Goal: Task Accomplishment & Management: Manage account settings

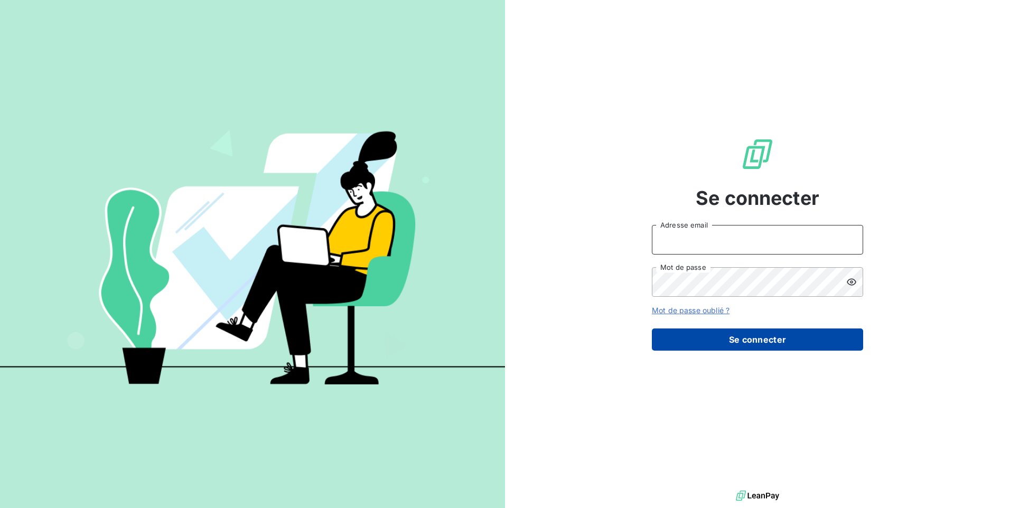
type input "[EMAIL_ADDRESS][DOMAIN_NAME]"
click at [725, 341] on button "Se connecter" at bounding box center [757, 340] width 211 height 22
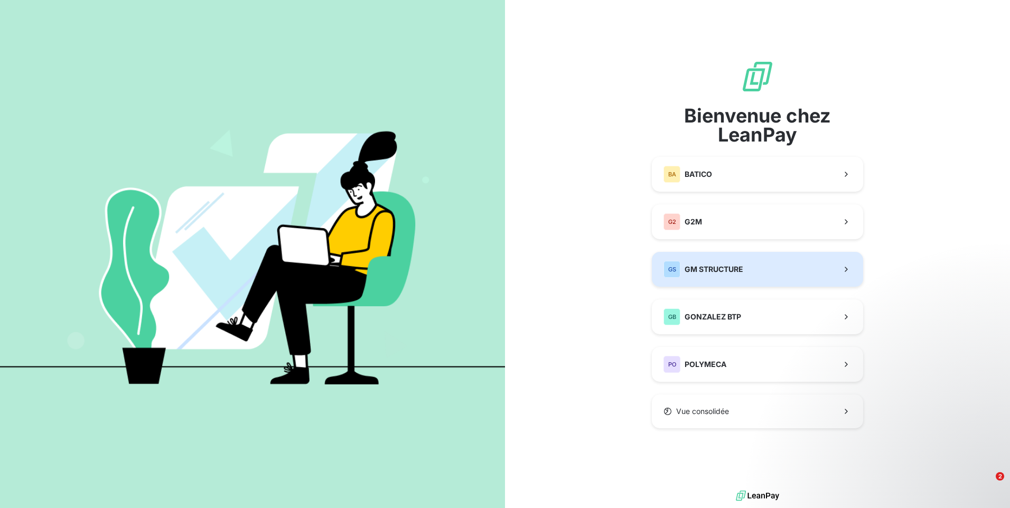
click at [788, 274] on button "GS GM STRUCTURE" at bounding box center [757, 269] width 211 height 35
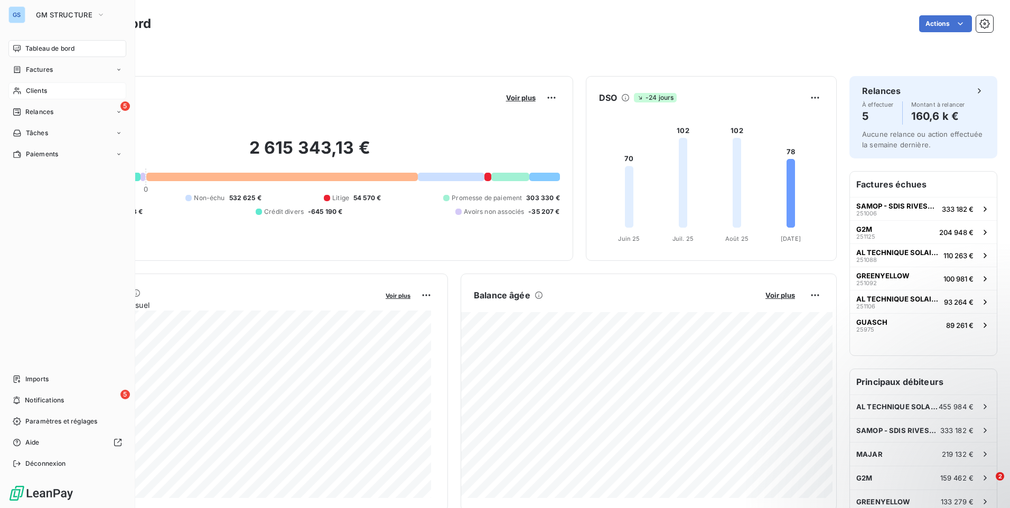
click at [42, 88] on span "Clients" at bounding box center [36, 91] width 21 height 10
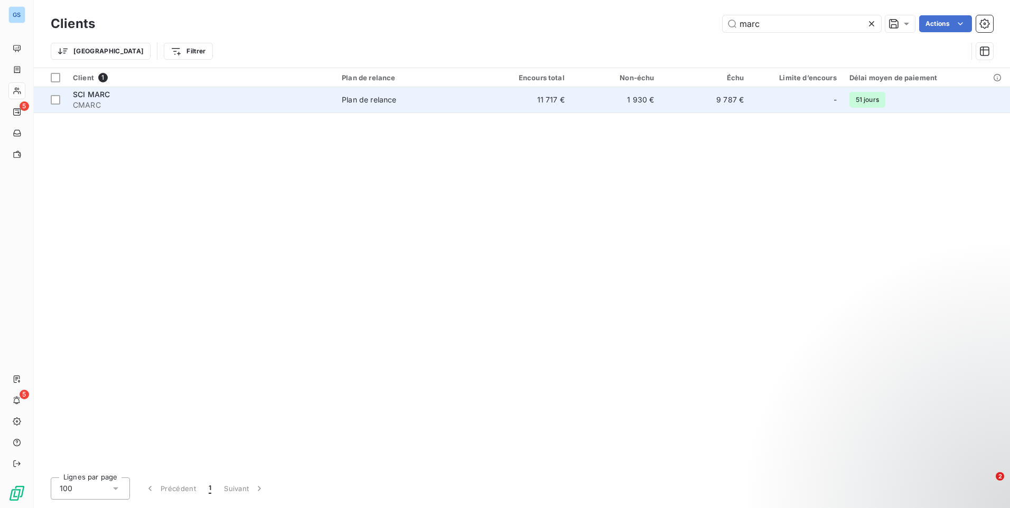
type input "marc"
click at [190, 96] on div "SCI MARC" at bounding box center [201, 94] width 256 height 11
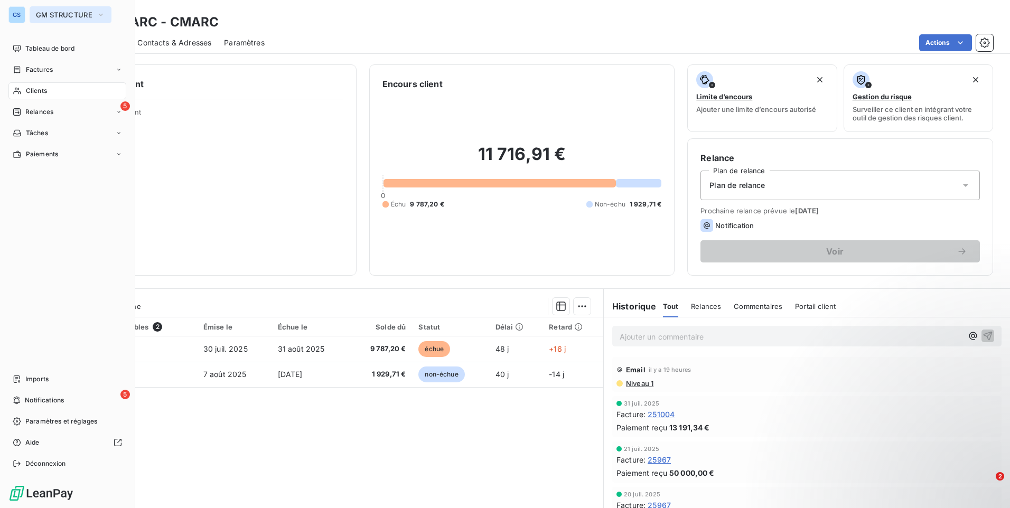
click at [42, 10] on button "GM STRUCTURE" at bounding box center [71, 14] width 82 height 17
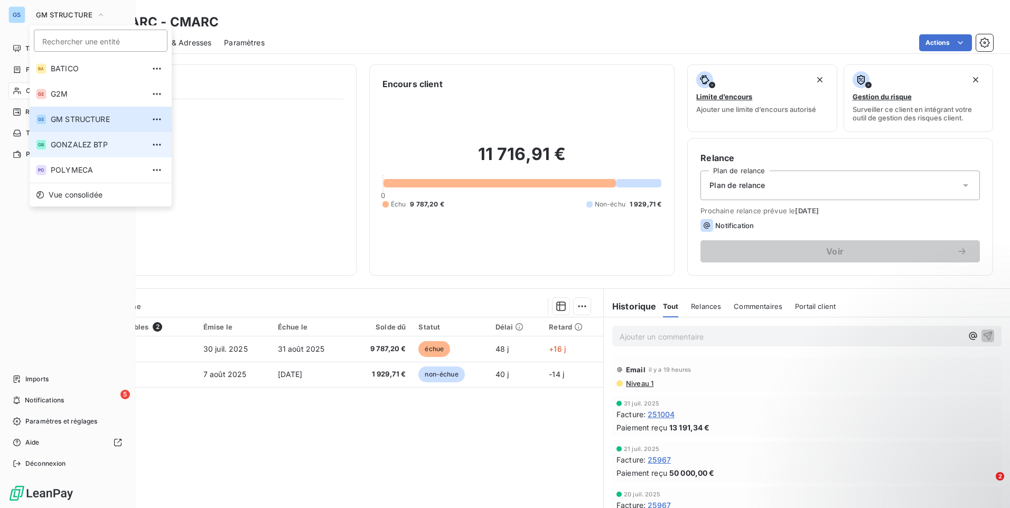
click at [73, 141] on span "GONZALEZ BTP" at bounding box center [97, 144] width 93 height 11
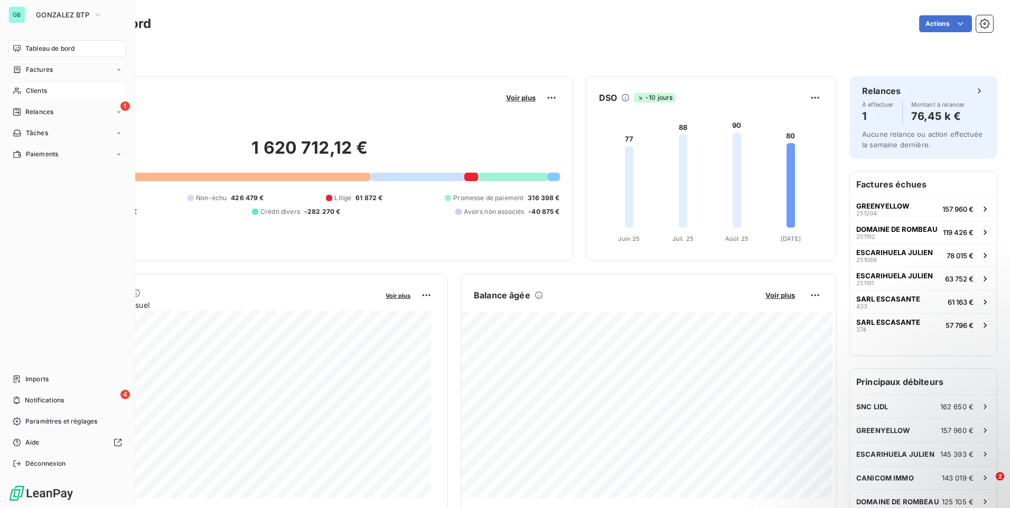
click at [60, 87] on div "Clients" at bounding box center [67, 90] width 118 height 17
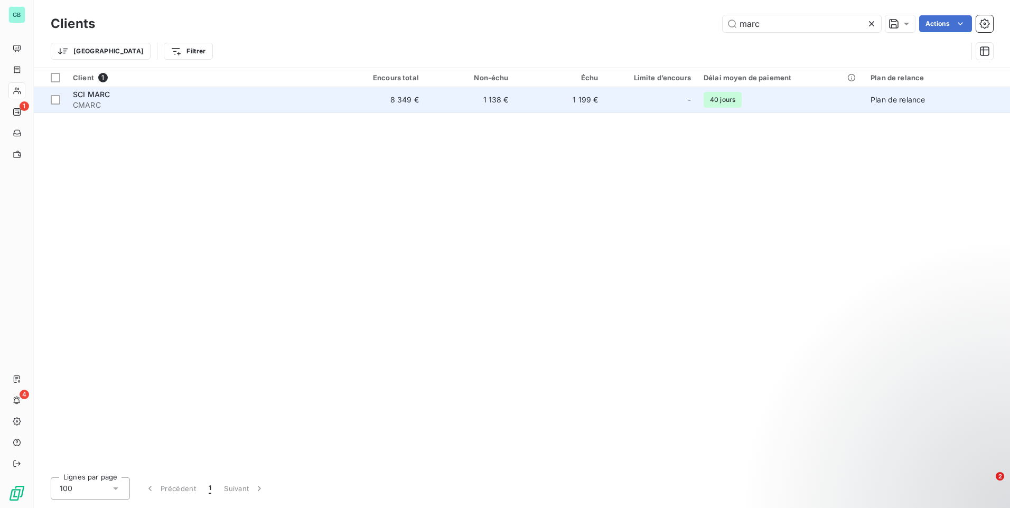
click at [398, 96] on td "8 349 €" at bounding box center [380, 99] width 90 height 25
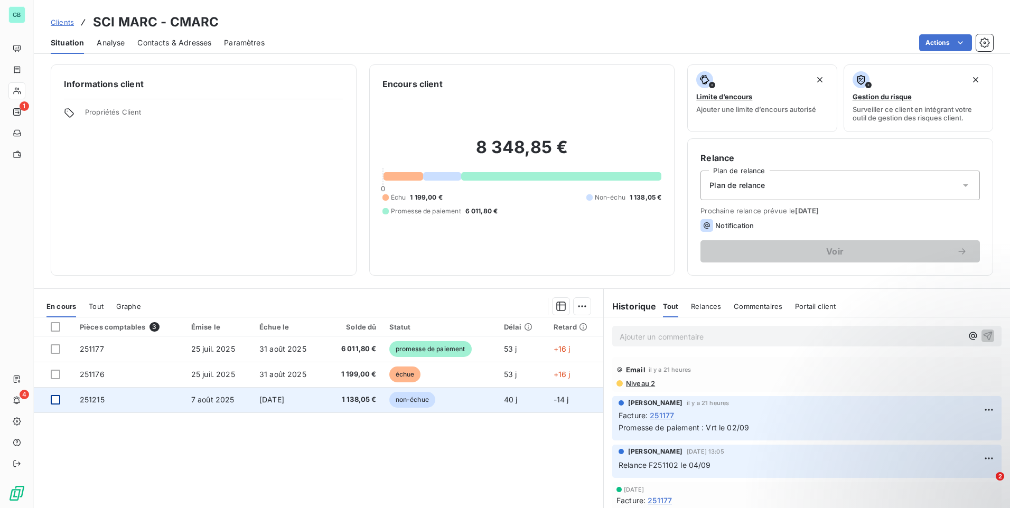
click at [57, 401] on div at bounding box center [56, 400] width 10 height 10
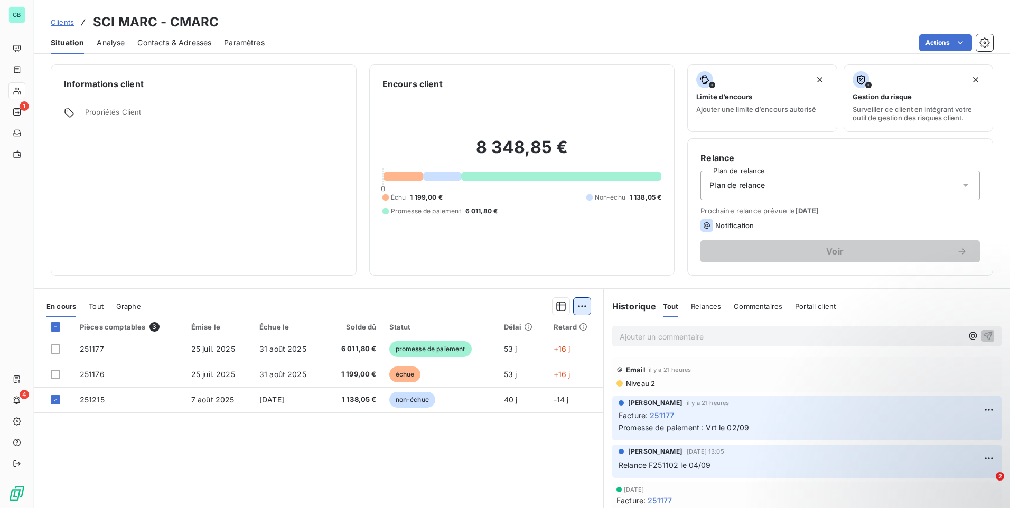
click at [579, 306] on html "GB 1 4 Clients SCI MARC - CMARC Situation Analyse Contacts & Adresses Paramètre…" at bounding box center [505, 254] width 1010 height 508
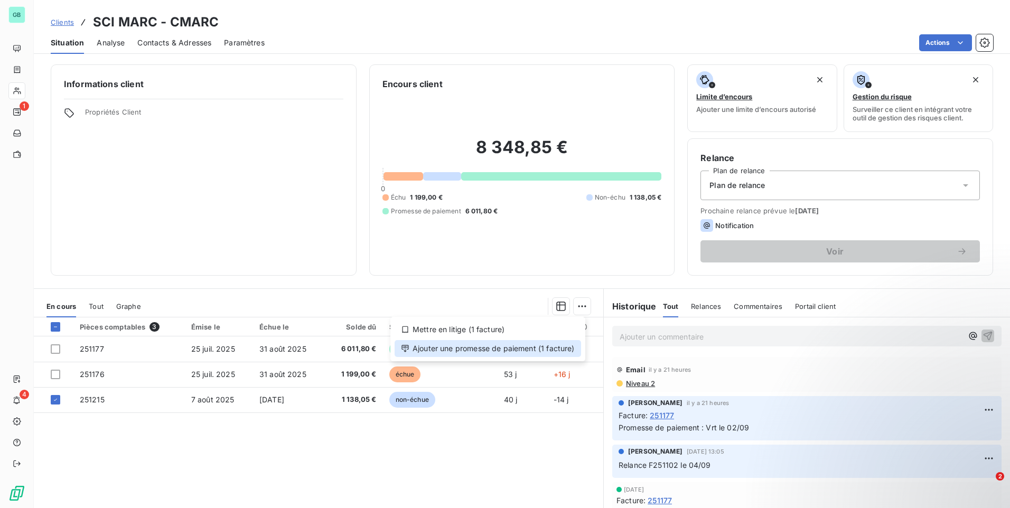
click at [526, 354] on div "Ajouter une promesse de paiement (1 facture)" at bounding box center [488, 348] width 186 height 17
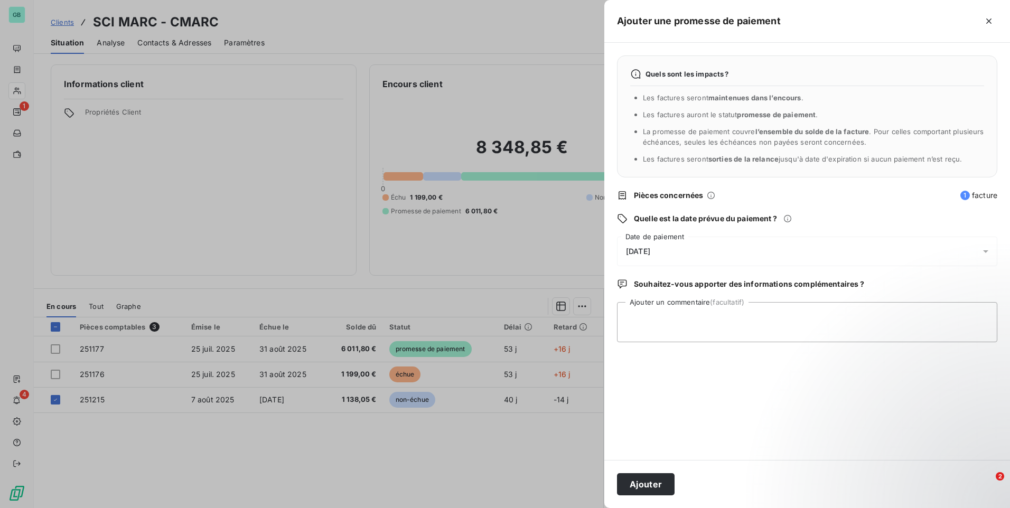
click at [727, 258] on div "[DATE]" at bounding box center [807, 252] width 380 height 30
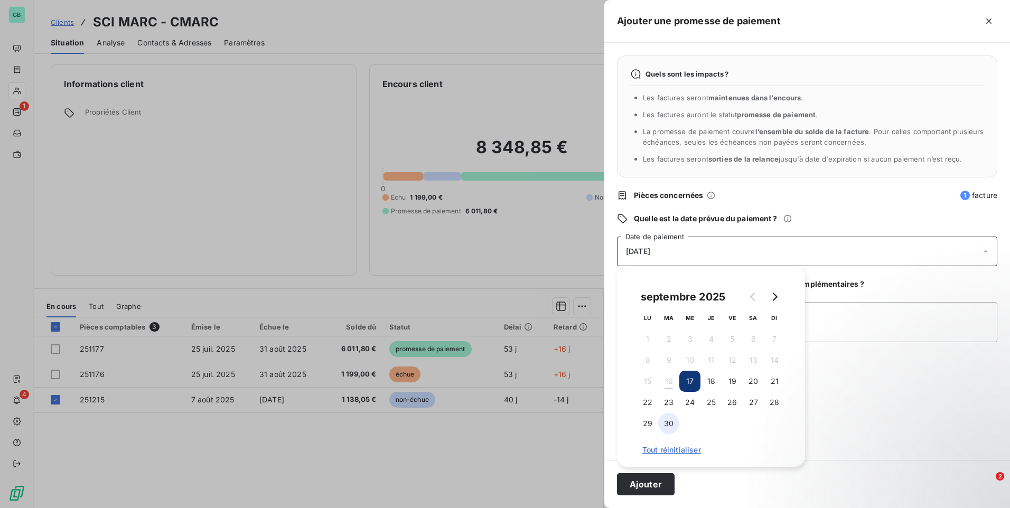
click at [671, 423] on button "30" at bounding box center [668, 423] width 21 height 21
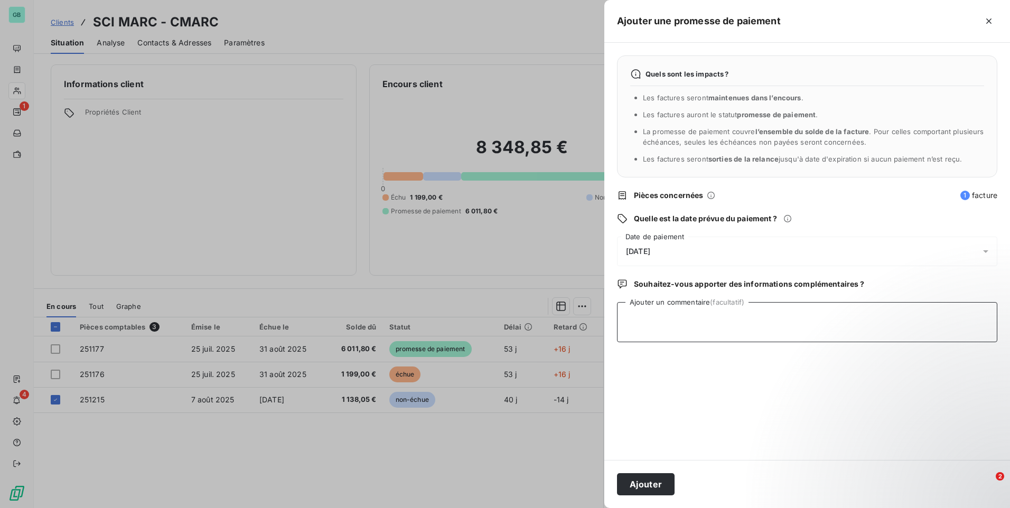
click at [847, 316] on textarea "Ajouter un commentaire (facultatif)" at bounding box center [807, 322] width 380 height 40
type textarea "Le client fait le virement le 15/09"
click at [664, 478] on button "Ajouter" at bounding box center [646, 484] width 58 height 22
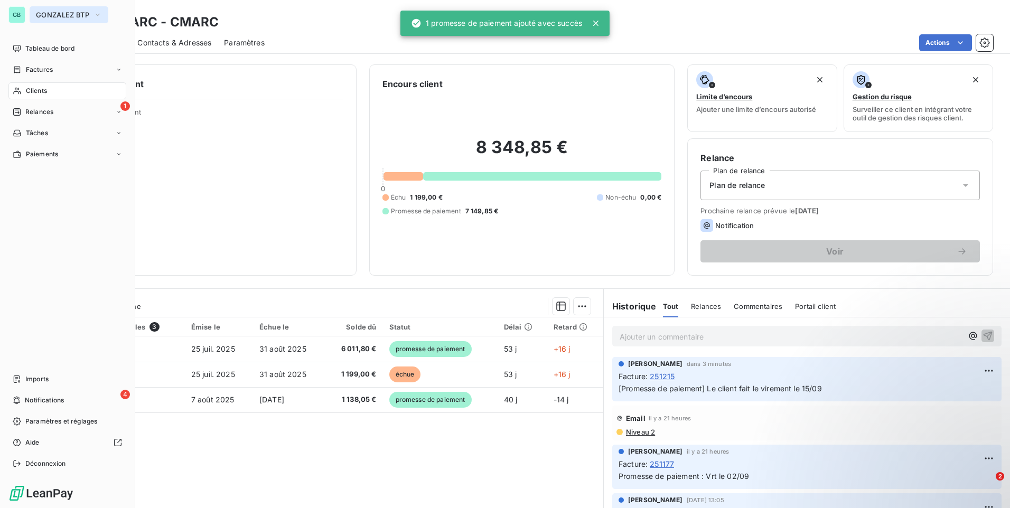
click at [51, 12] on span "GONZALEZ BTP" at bounding box center [62, 15] width 53 height 8
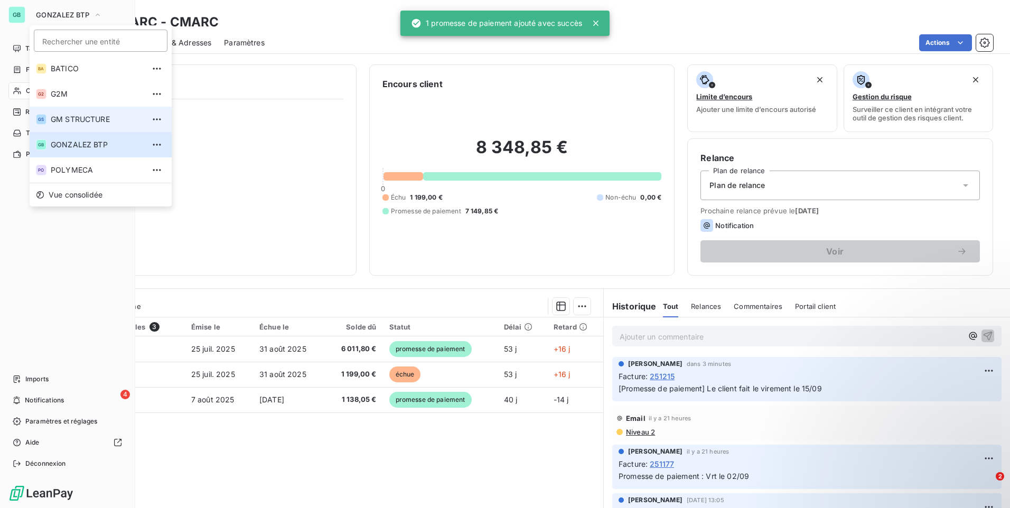
click at [70, 116] on span "GM STRUCTURE" at bounding box center [97, 119] width 93 height 11
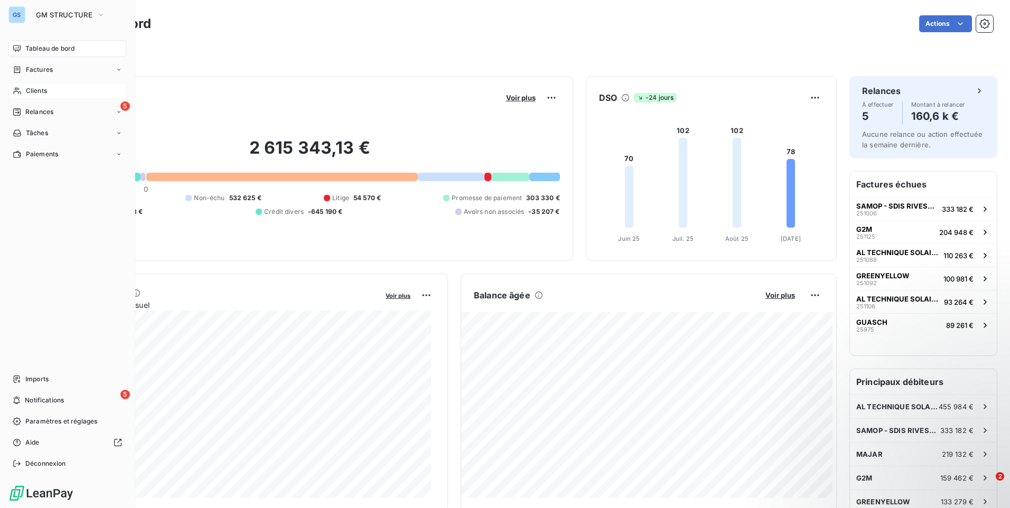
click at [93, 92] on div "Clients" at bounding box center [67, 90] width 118 height 17
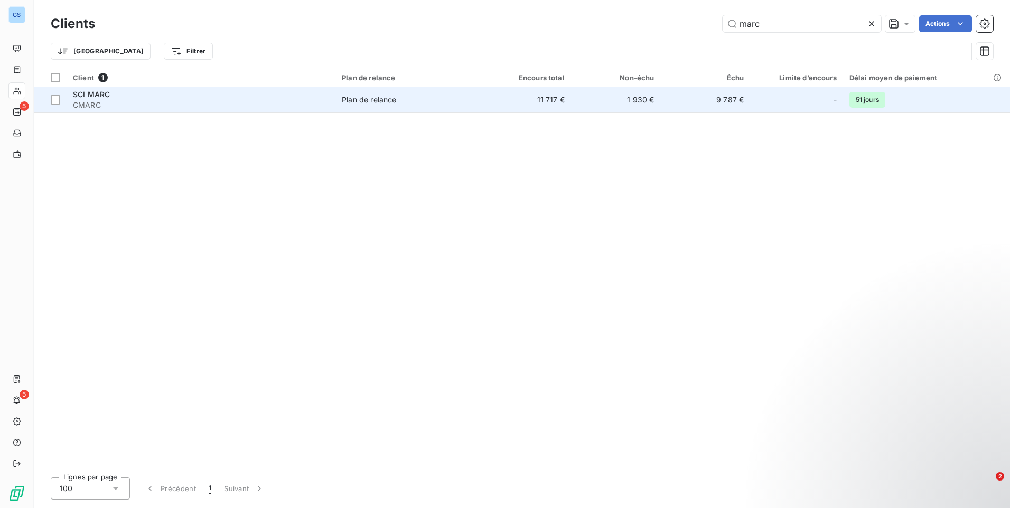
click at [314, 100] on span "CMARC" at bounding box center [201, 105] width 256 height 11
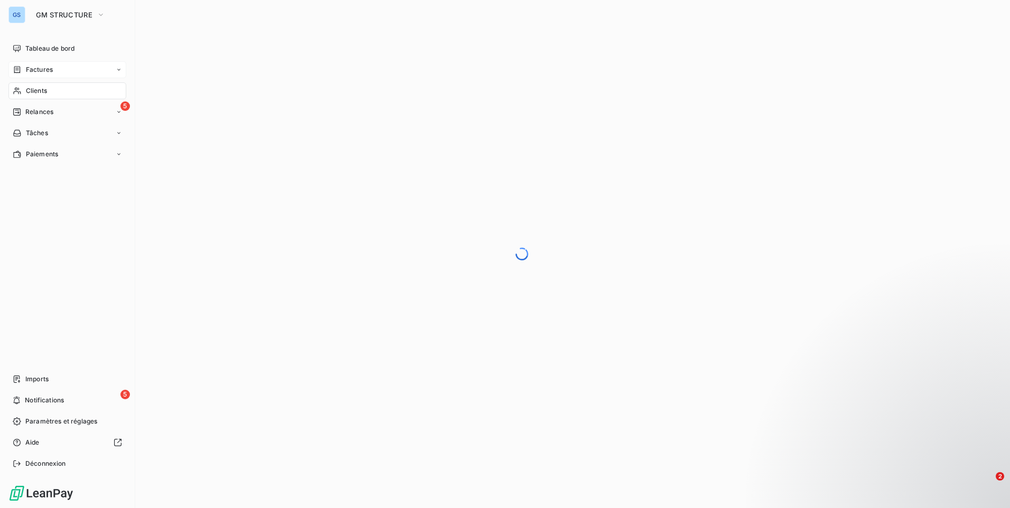
click at [60, 61] on div "Factures" at bounding box center [67, 69] width 118 height 17
click at [49, 90] on span "Factures" at bounding box center [38, 91] width 27 height 10
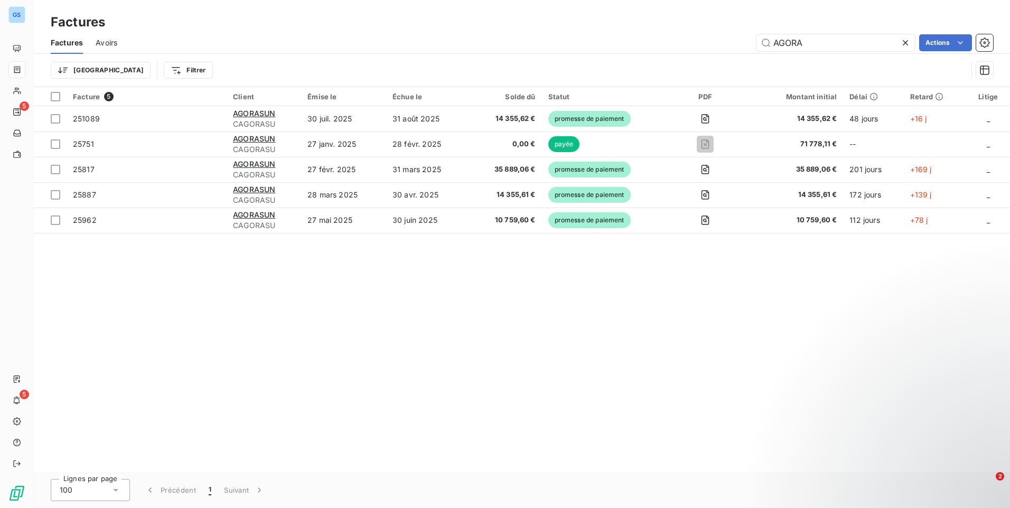
drag, startPoint x: 797, startPoint y: 40, endPoint x: 723, endPoint y: 54, distance: 75.3
click at [723, 54] on div "Factures Avoirs AGORA Actions Trier Filtrer" at bounding box center [522, 59] width 976 height 55
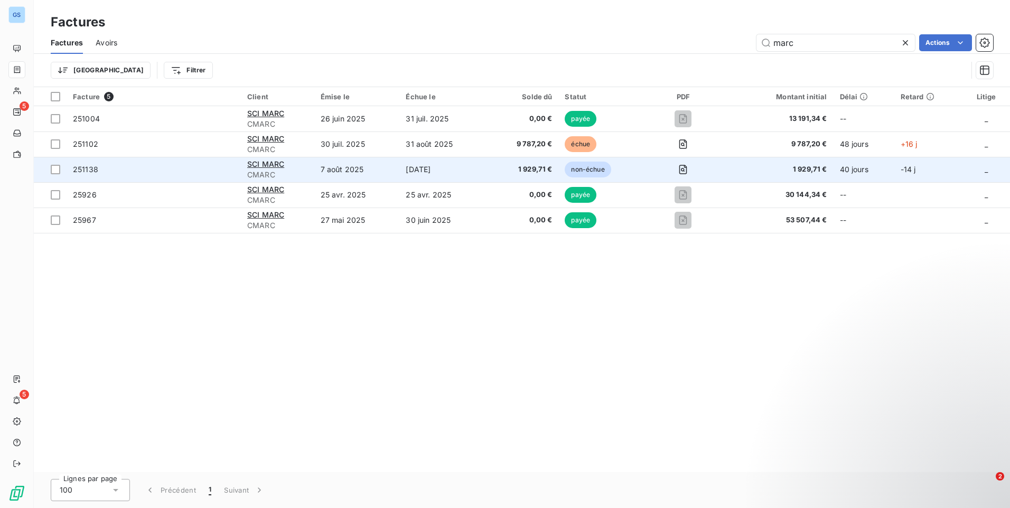
type input "marc"
click at [93, 166] on span "251138" at bounding box center [85, 169] width 25 height 9
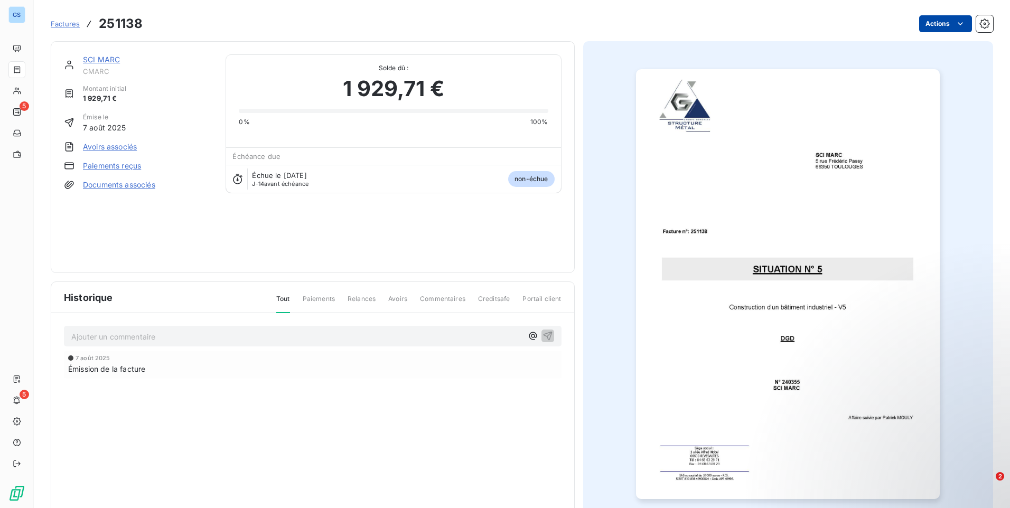
click at [947, 17] on html "GS 5 5 Factures 251138 Actions SCI MARC CMARC Montant initial 1 929,71 € Émise …" at bounding box center [505, 254] width 1010 height 508
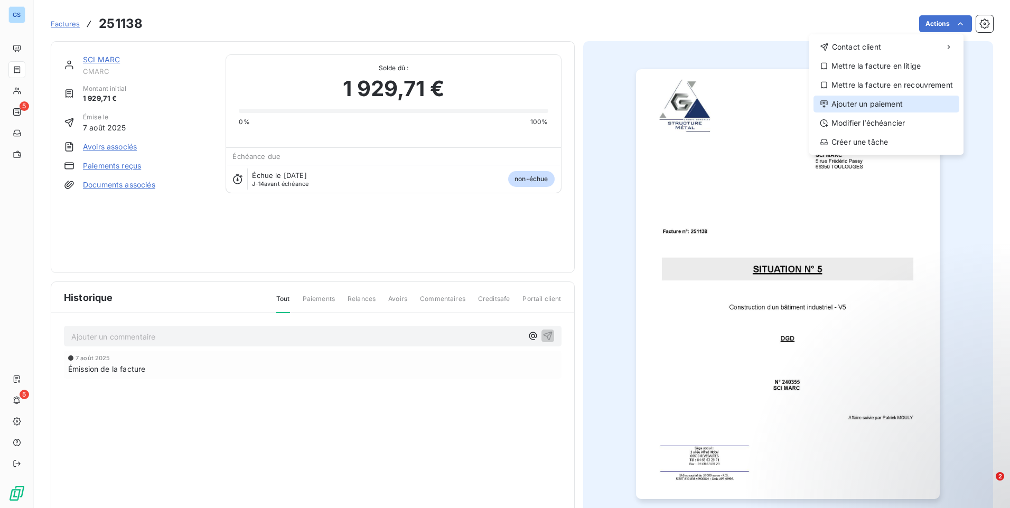
click at [905, 108] on div "Ajouter un paiement" at bounding box center [886, 104] width 146 height 17
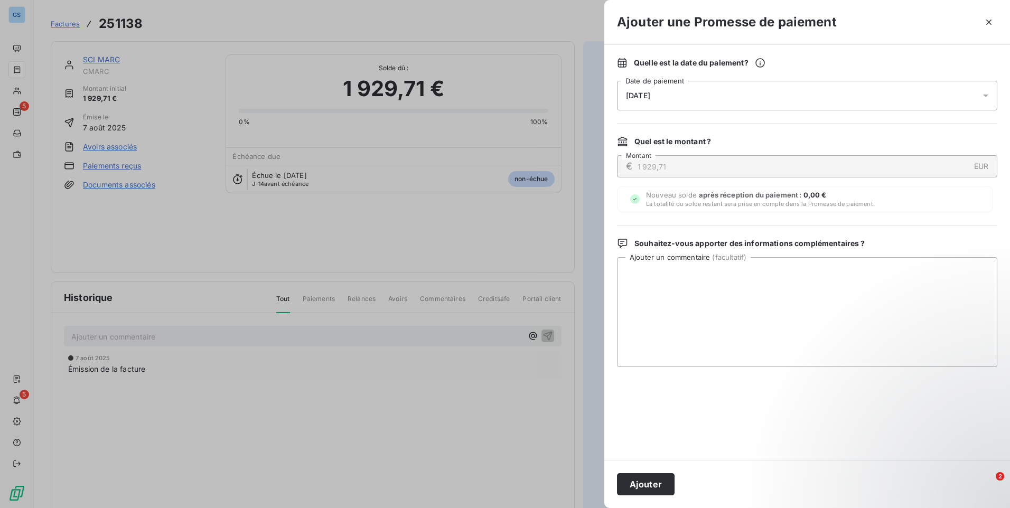
click at [846, 92] on div "[DATE]" at bounding box center [807, 96] width 380 height 30
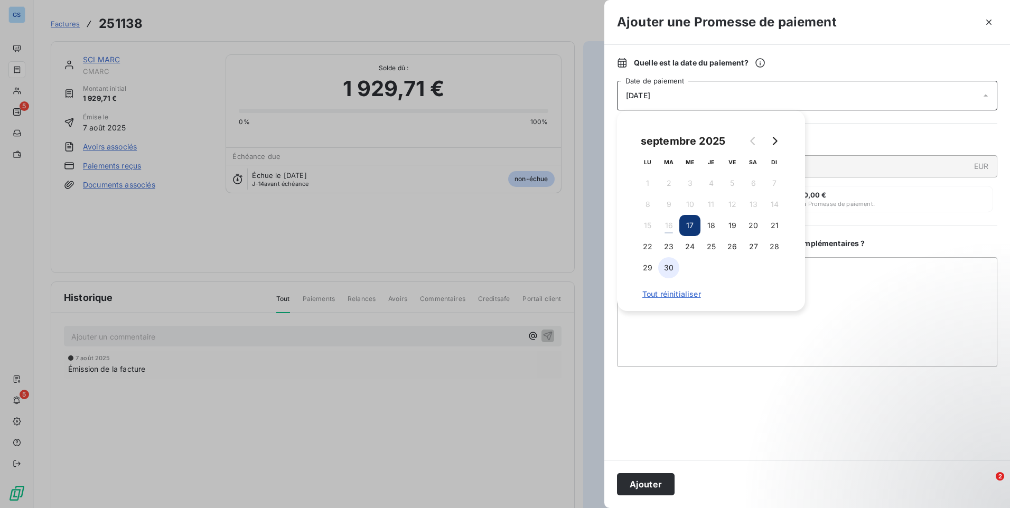
click at [666, 266] on button "30" at bounding box center [668, 267] width 21 height 21
click at [812, 262] on textarea "Ajouter un commentaire ( facultatif )" at bounding box center [807, 312] width 380 height 110
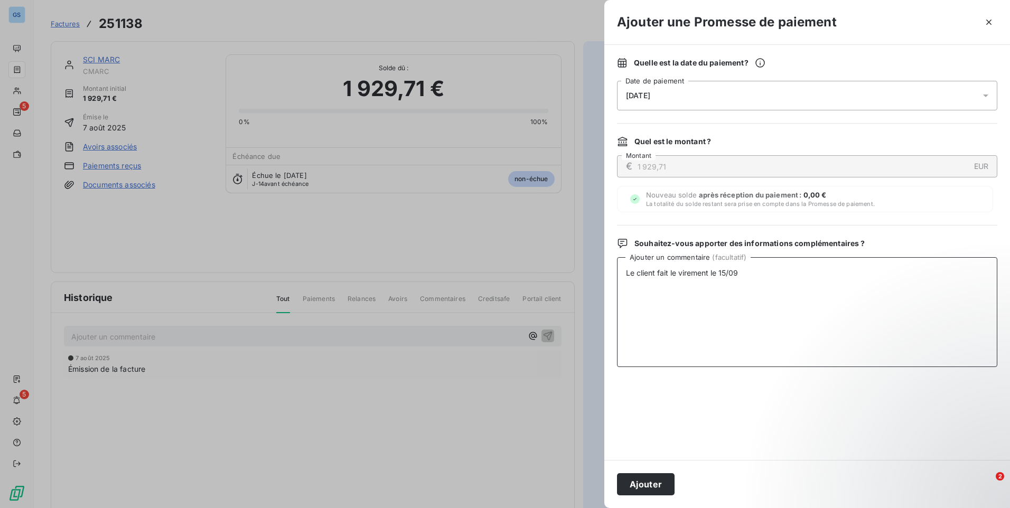
type textarea "Le client fait le virement le 15/09"
click at [652, 472] on div "Ajouter" at bounding box center [807, 484] width 406 height 48
click at [649, 484] on button "Ajouter" at bounding box center [646, 484] width 58 height 22
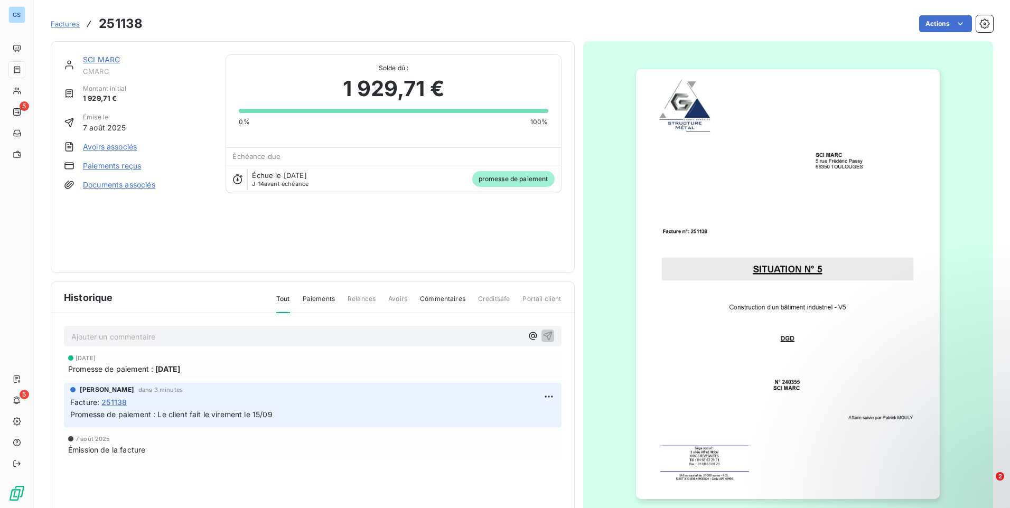
click at [78, 25] on span "Factures" at bounding box center [65, 24] width 29 height 8
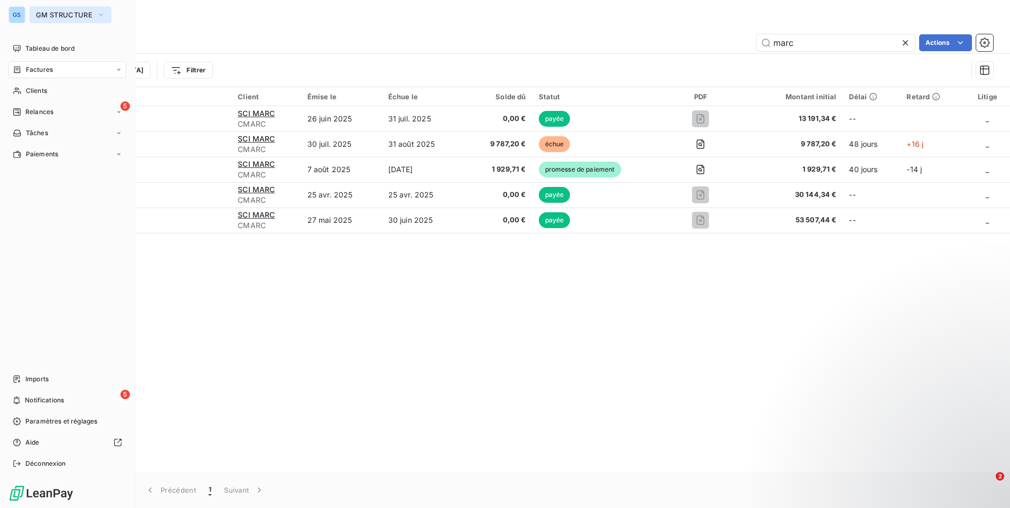
click at [40, 13] on span "GM STRUCTURE" at bounding box center [64, 15] width 57 height 8
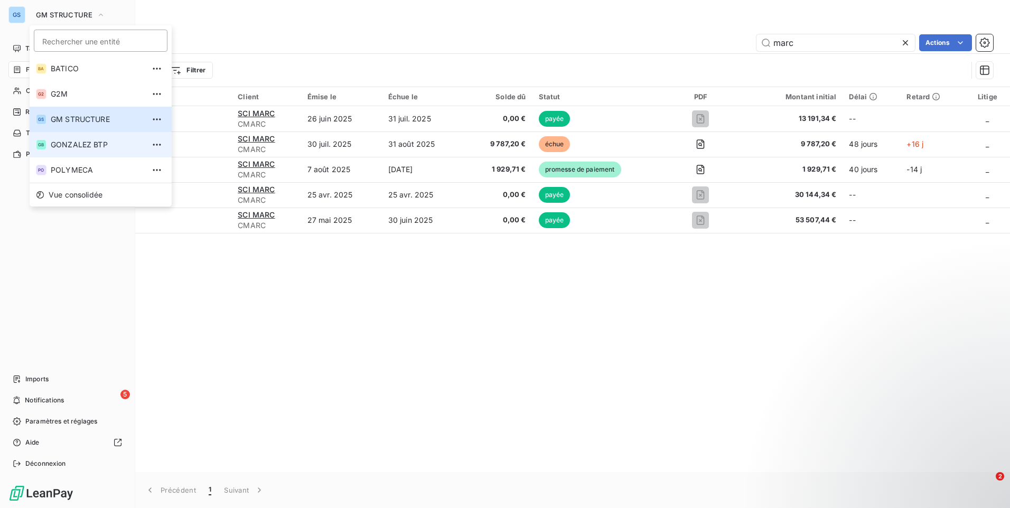
click at [82, 147] on span "GONZALEZ BTP" at bounding box center [97, 144] width 93 height 11
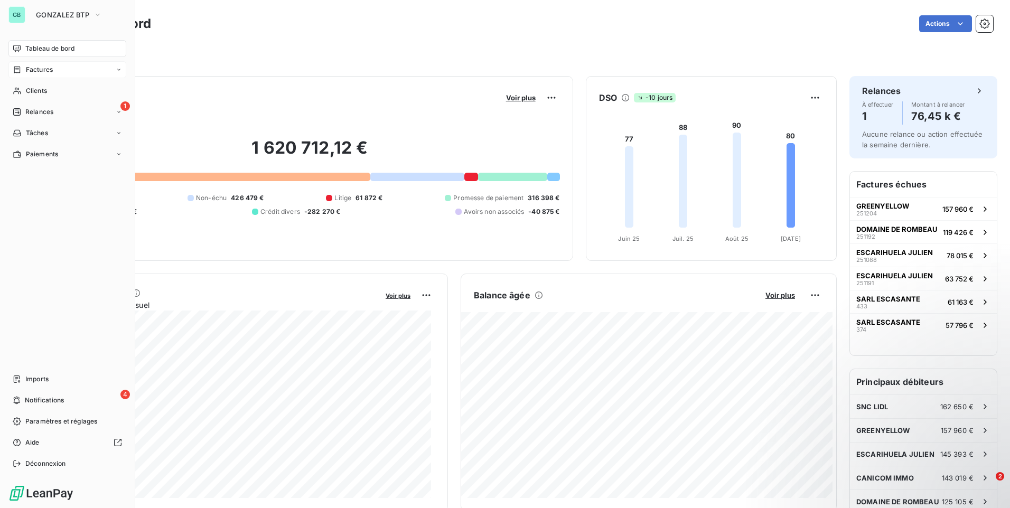
click at [32, 70] on span "Factures" at bounding box center [39, 70] width 27 height 10
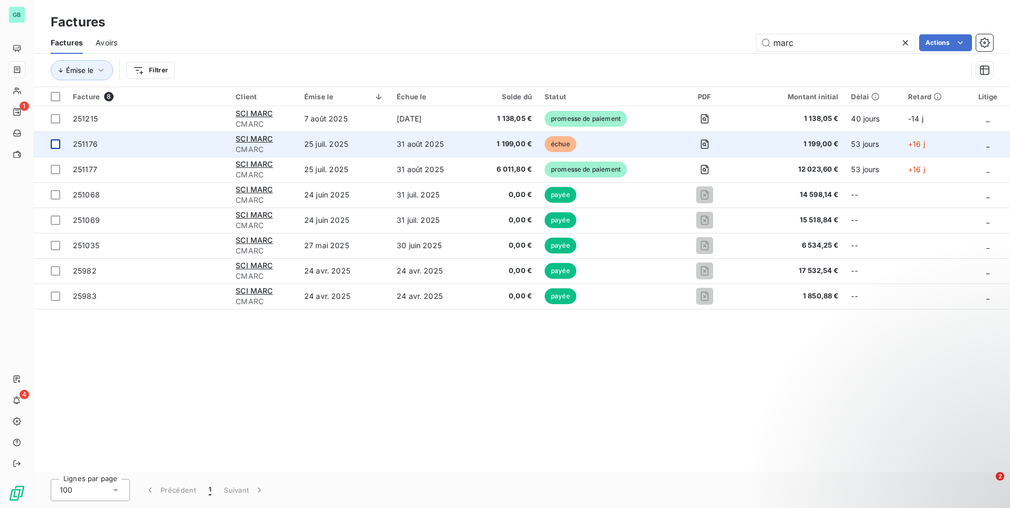
click at [55, 142] on div at bounding box center [56, 144] width 10 height 10
click at [93, 148] on div "251176" at bounding box center [85, 144] width 25 height 11
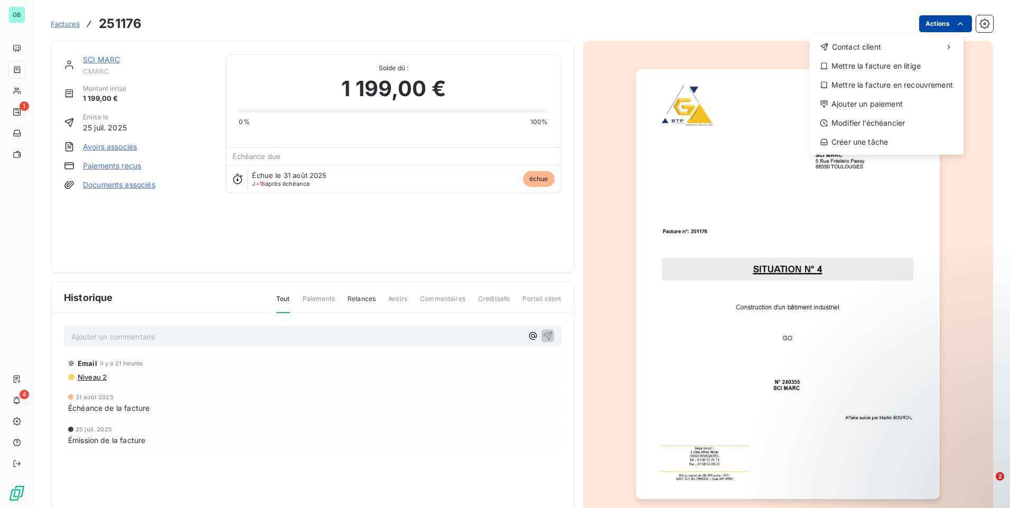
click at [942, 20] on html "GB 1 4 Factures 251176 Actions Contact client Mettre la facture en litige Mettr…" at bounding box center [505, 254] width 1010 height 508
click at [920, 102] on div "Ajouter un paiement" at bounding box center [886, 104] width 146 height 17
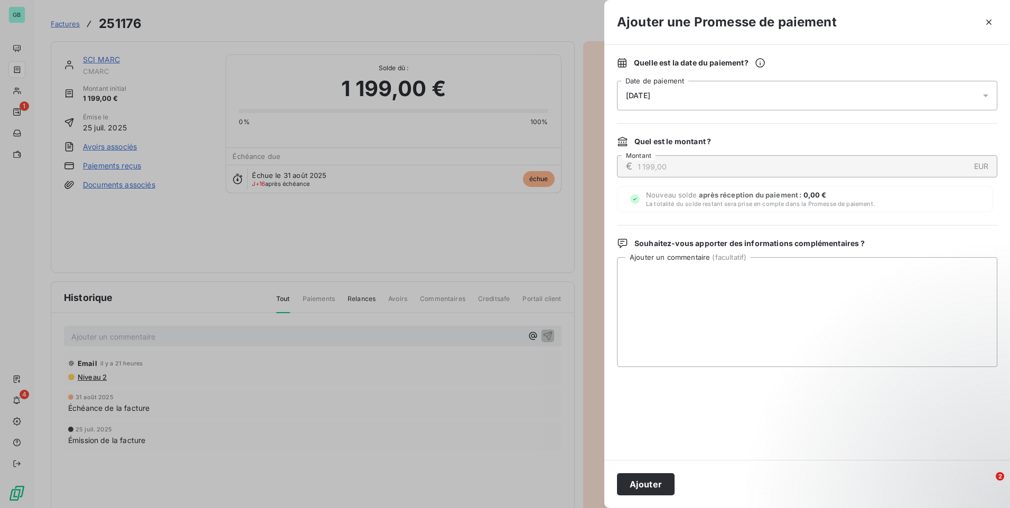
click at [779, 96] on div "[DATE]" at bounding box center [807, 96] width 380 height 30
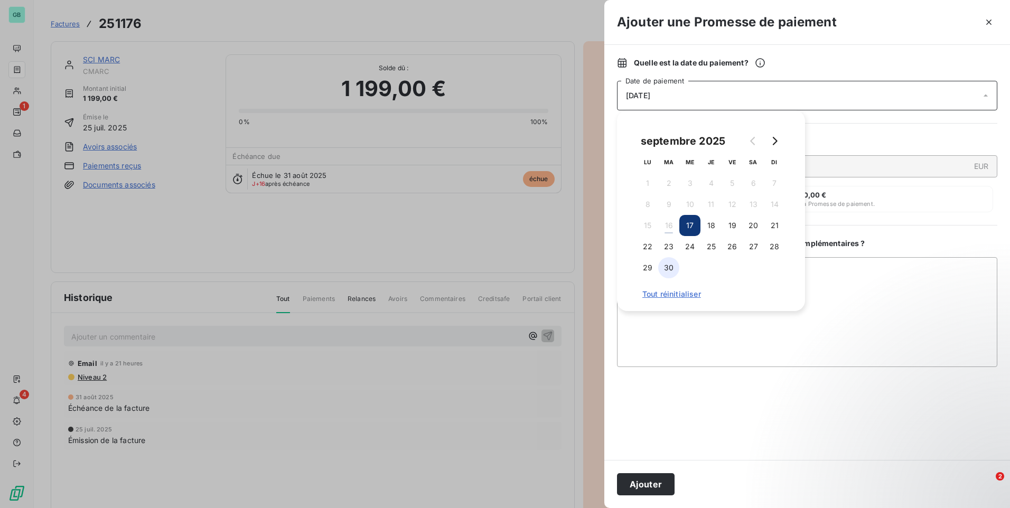
click at [673, 266] on button "30" at bounding box center [668, 267] width 21 height 21
click at [777, 266] on td at bounding box center [774, 267] width 21 height 21
click at [827, 279] on textarea "Ajouter un commentaire ( facultatif )" at bounding box center [807, 312] width 380 height 110
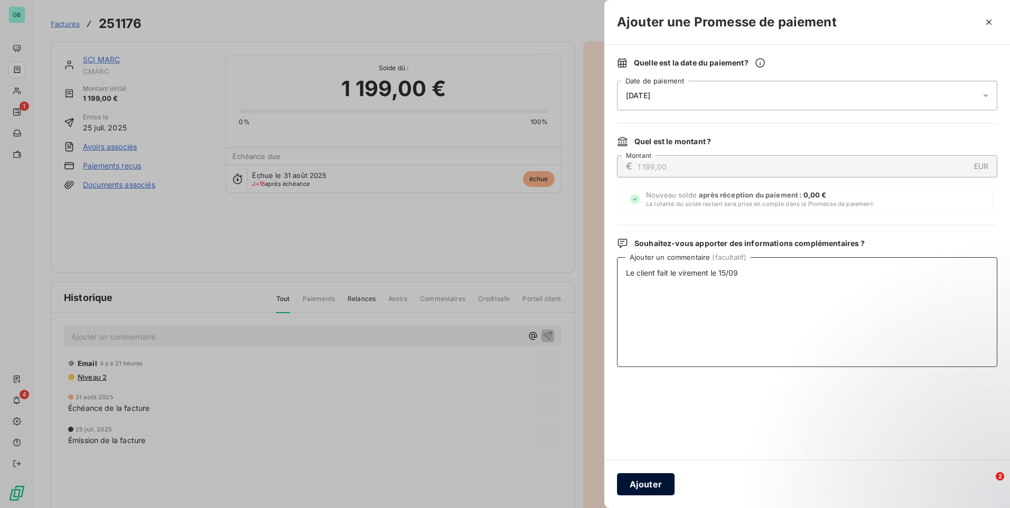
type textarea "Le client fait le virement le 15/09"
click at [672, 480] on button "Ajouter" at bounding box center [646, 484] width 58 height 22
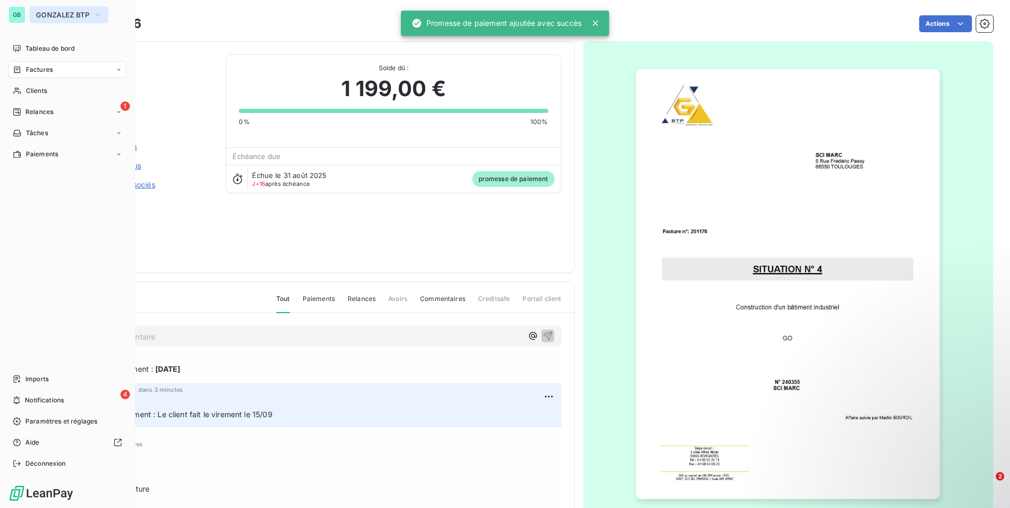
click at [44, 11] on span "GONZALEZ BTP" at bounding box center [62, 15] width 53 height 8
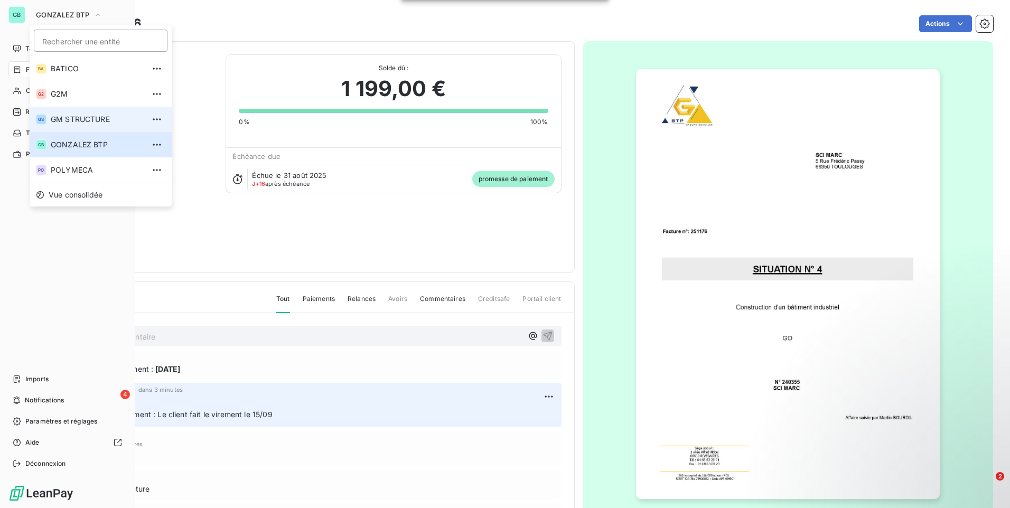
click at [58, 116] on span "GM STRUCTURE" at bounding box center [97, 119] width 93 height 11
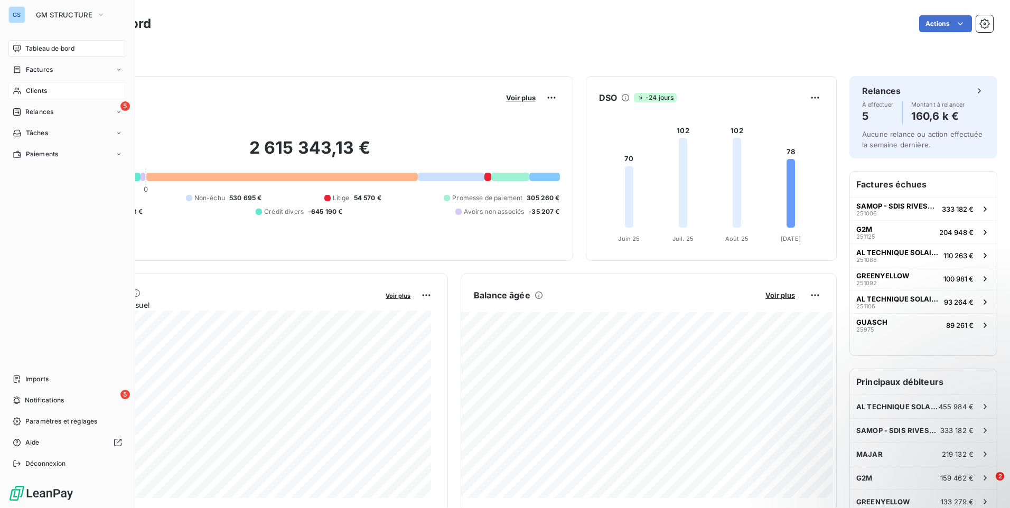
click at [63, 94] on div "Clients" at bounding box center [67, 90] width 118 height 17
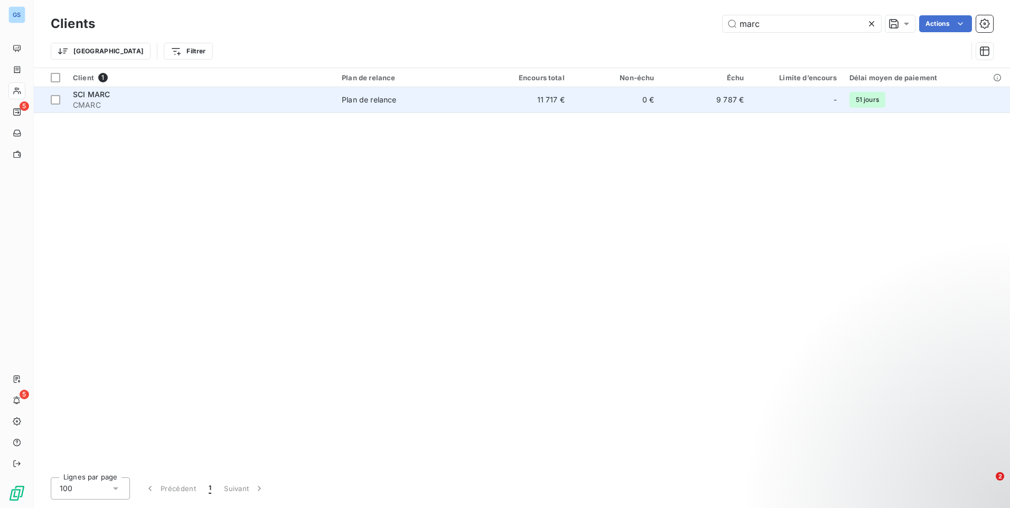
click at [214, 104] on span "CMARC" at bounding box center [201, 105] width 256 height 11
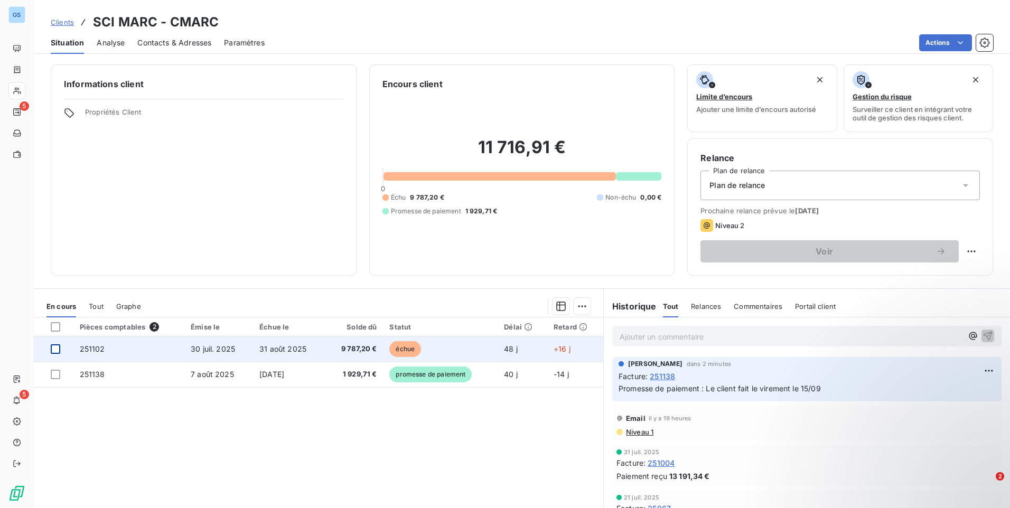
click at [54, 349] on div at bounding box center [56, 349] width 10 height 10
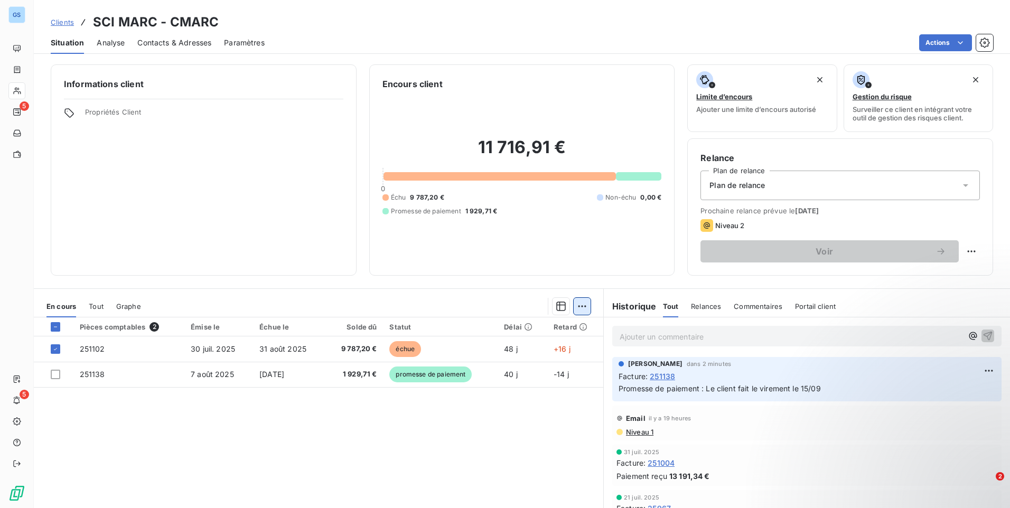
click at [580, 301] on html "GS 5 5 Clients SCI MARC - CMARC Situation Analyse Contacts & Adresses Paramètre…" at bounding box center [505, 254] width 1010 height 508
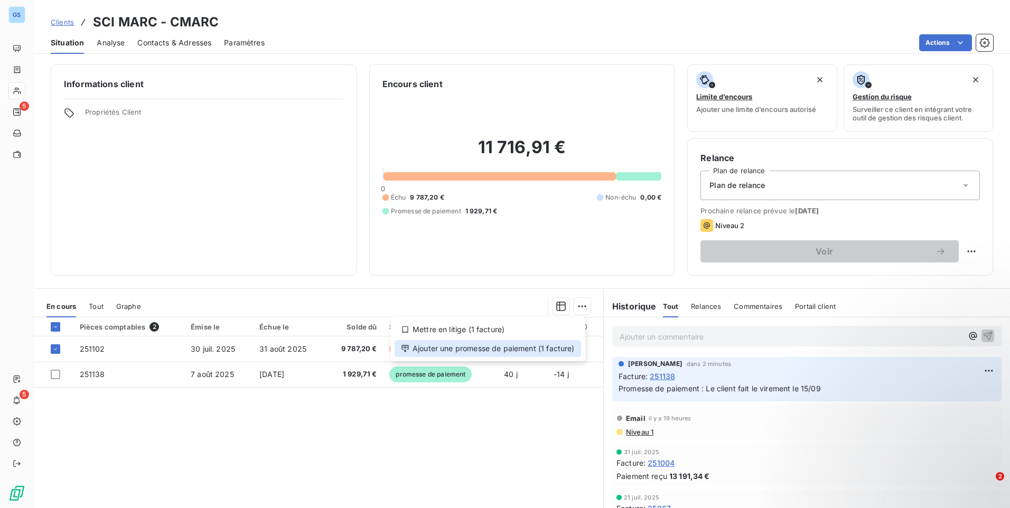
click at [498, 348] on div "Ajouter une promesse de paiement (1 facture)" at bounding box center [488, 348] width 186 height 17
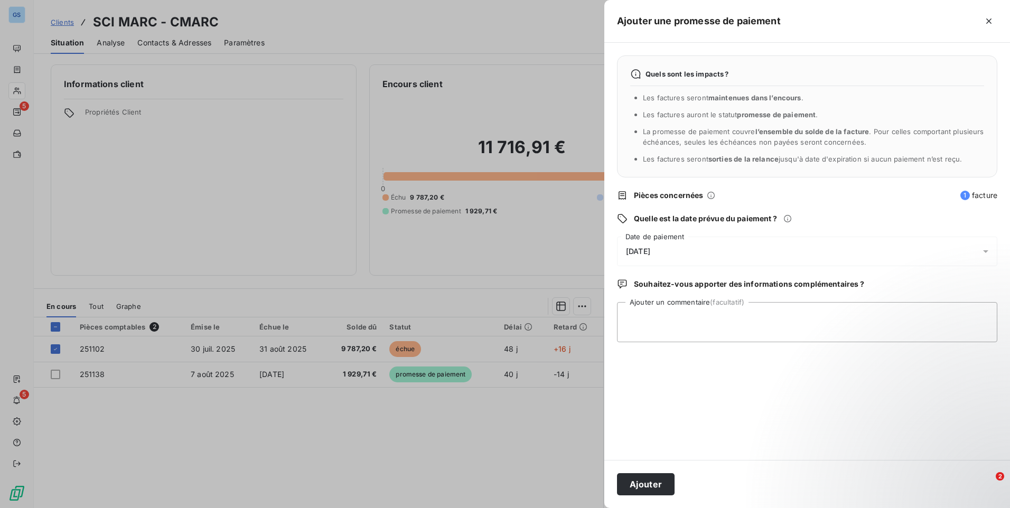
click at [750, 300] on div "Quels sont les impacts ? Les factures seront maintenues dans l’encours . Les fa…" at bounding box center [807, 251] width 406 height 417
click at [797, 248] on div "[DATE]" at bounding box center [807, 252] width 380 height 30
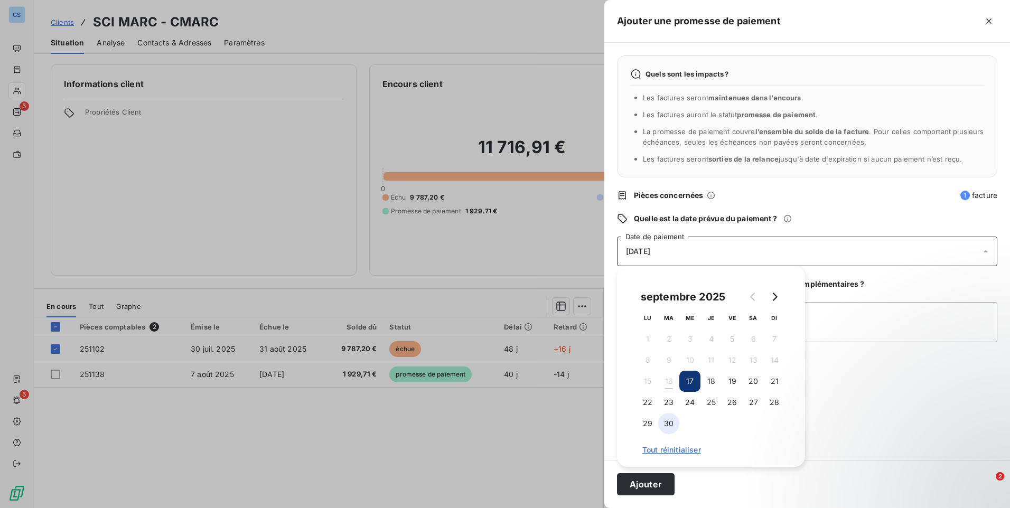
click at [674, 418] on button "30" at bounding box center [668, 423] width 21 height 21
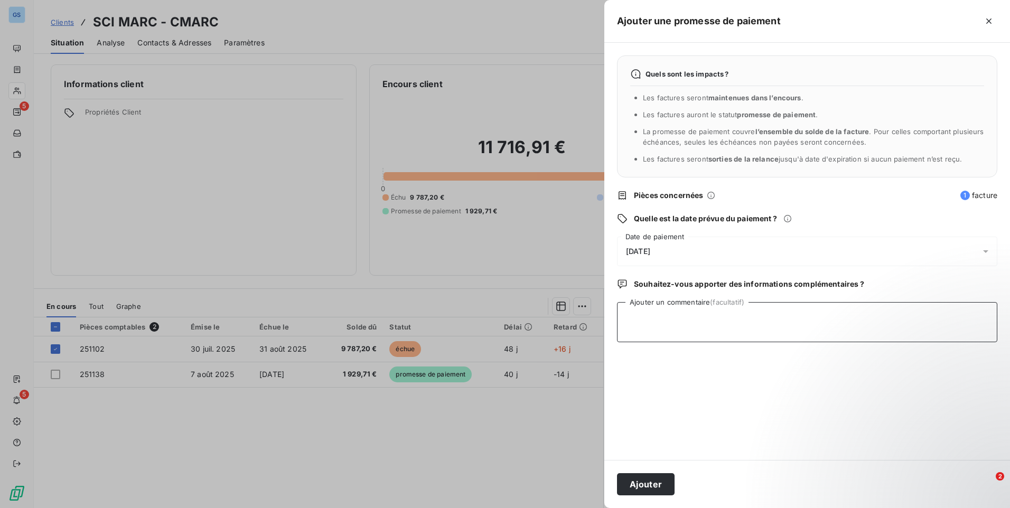
click at [915, 316] on textarea "Ajouter un commentaire (facultatif)" at bounding box center [807, 322] width 380 height 40
type textarea "Le client fait le virement le 15/09"
click at [640, 483] on button "Ajouter" at bounding box center [646, 484] width 58 height 22
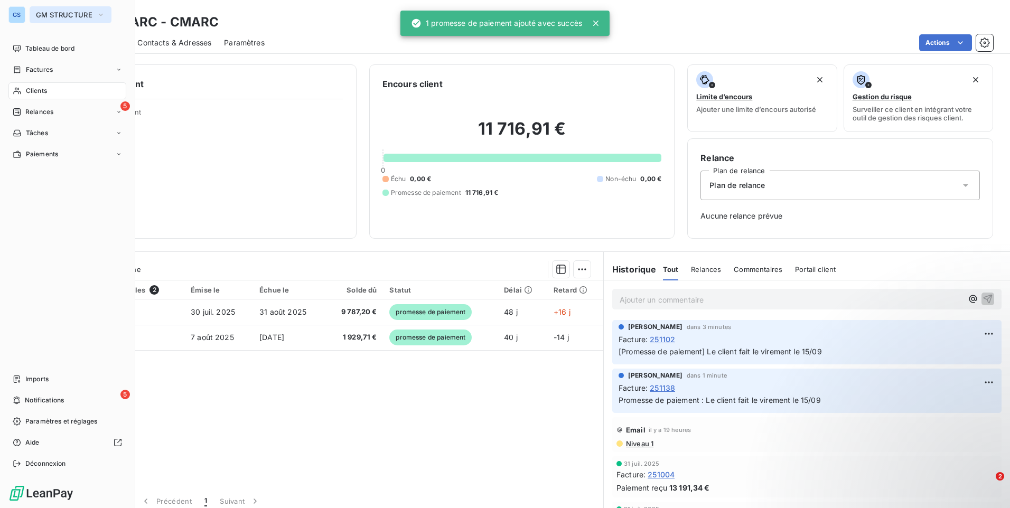
click at [55, 14] on span "GM STRUCTURE" at bounding box center [64, 15] width 57 height 8
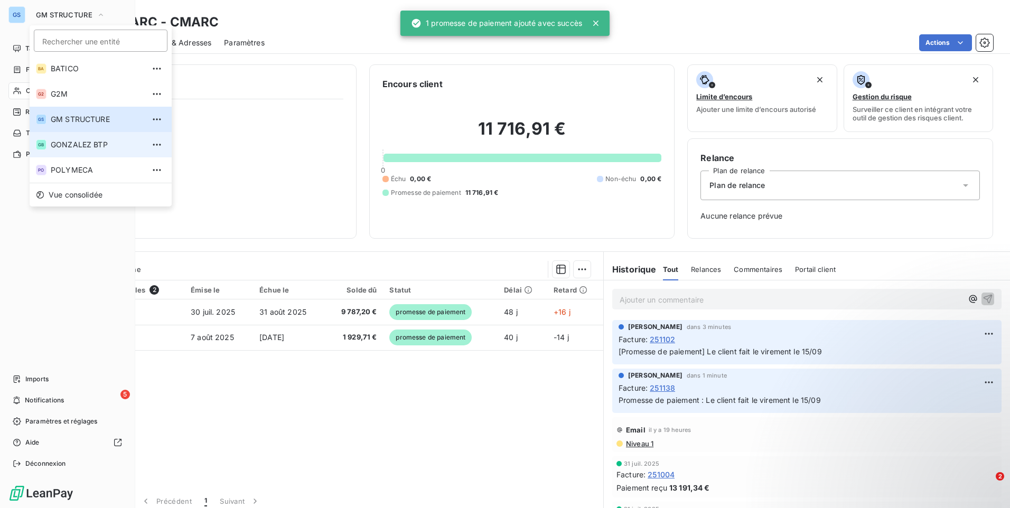
click at [74, 144] on span "GONZALEZ BTP" at bounding box center [97, 144] width 93 height 11
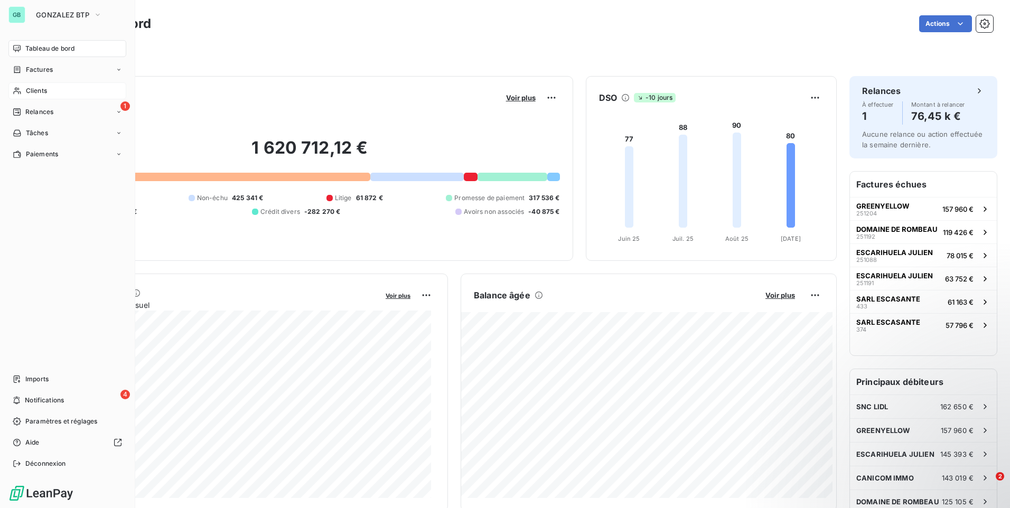
click at [48, 93] on div "Clients" at bounding box center [67, 90] width 118 height 17
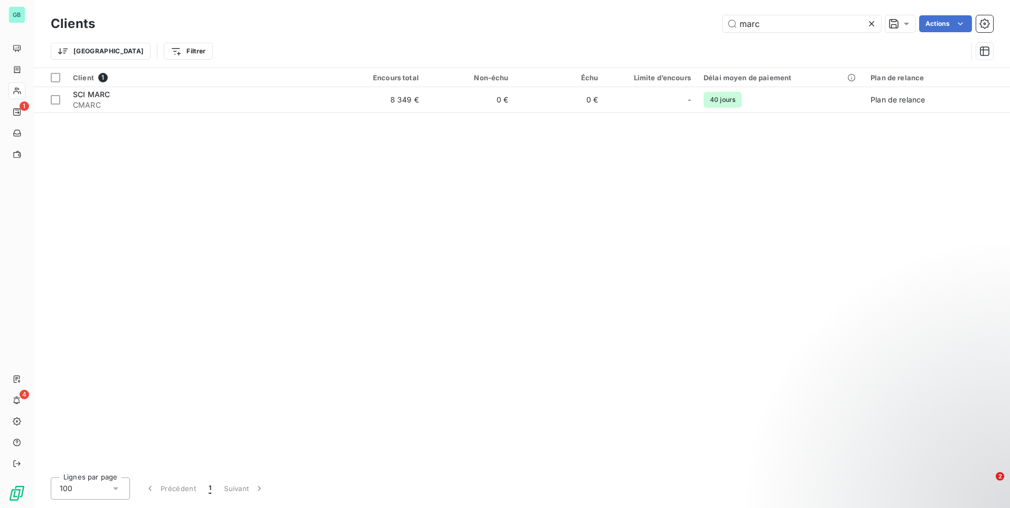
drag, startPoint x: 728, startPoint y: 18, endPoint x: 668, endPoint y: 18, distance: 60.2
click at [668, 18] on div "marc Actions" at bounding box center [550, 23] width 885 height 17
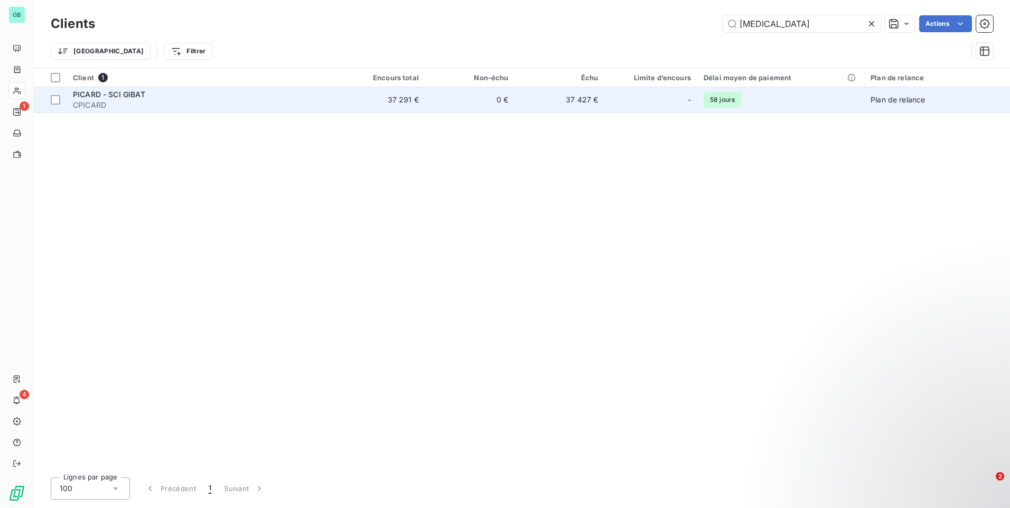
type input "[MEDICAL_DATA]"
click at [289, 104] on span "CPICARD" at bounding box center [201, 105] width 256 height 11
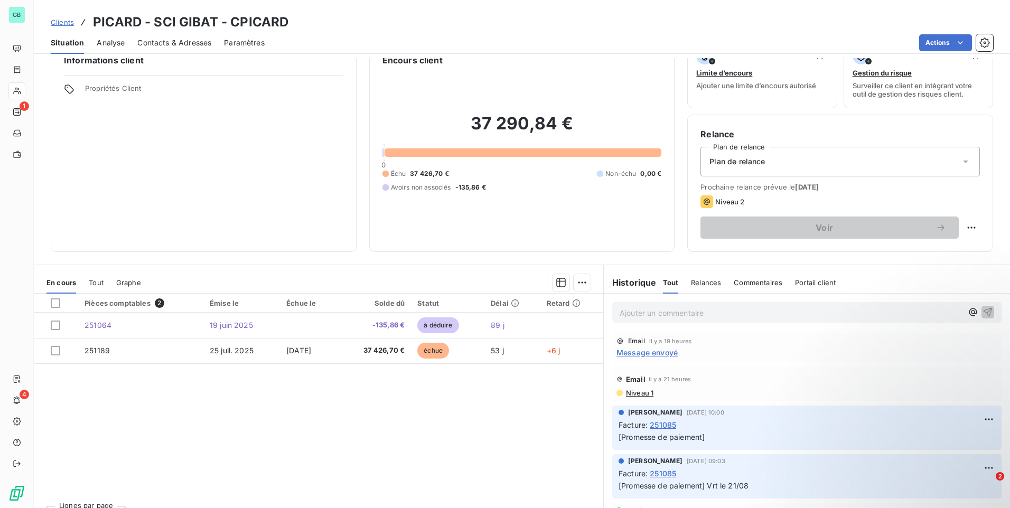
scroll to position [44, 0]
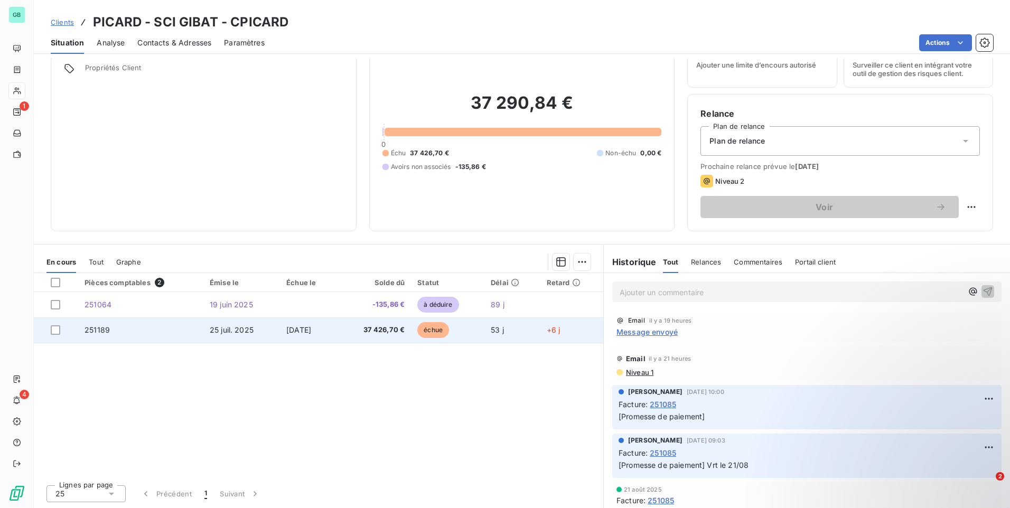
click at [98, 329] on span "251189" at bounding box center [97, 329] width 25 height 9
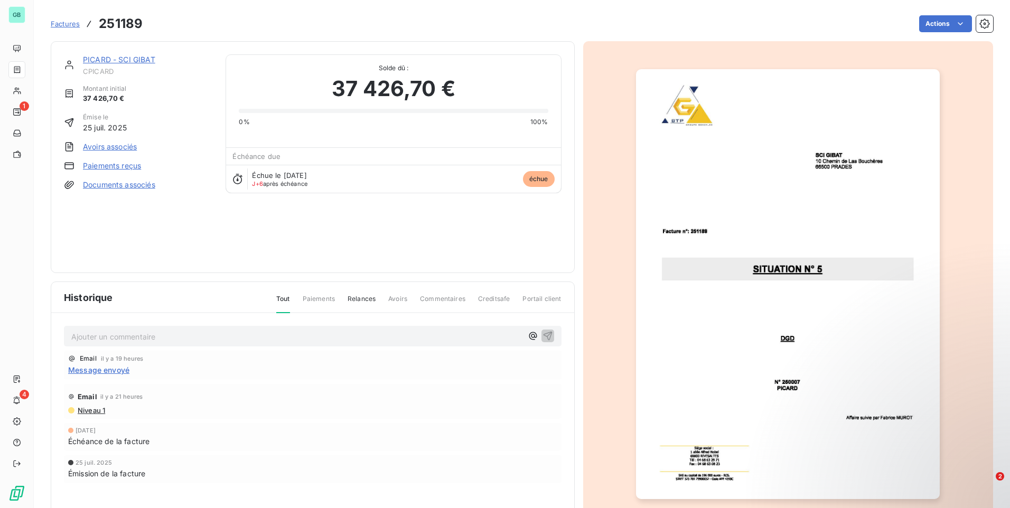
click at [125, 181] on link "Documents associés" at bounding box center [119, 185] width 72 height 11
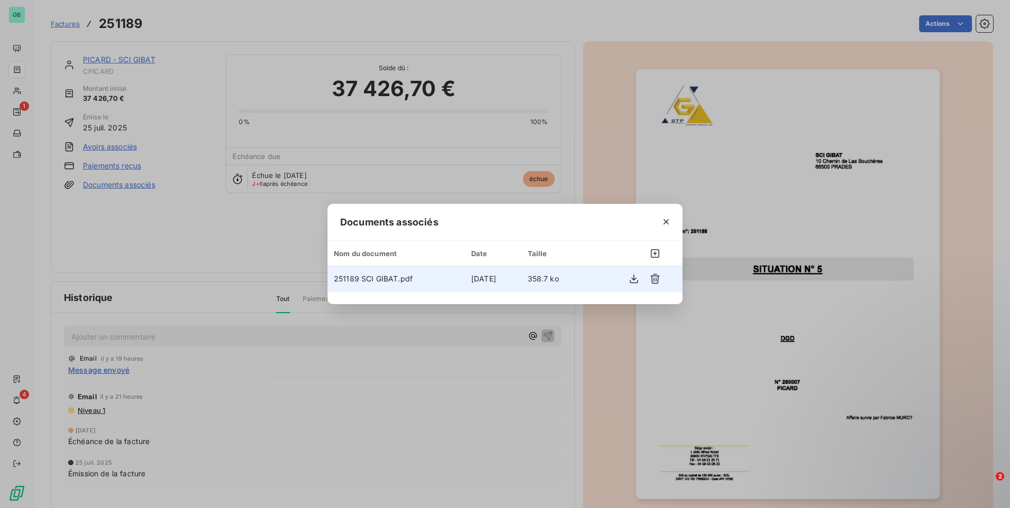
click at [399, 280] on span "251189 SCI GIBAT.pdf" at bounding box center [373, 278] width 79 height 9
click at [635, 276] on icon "button" at bounding box center [634, 279] width 11 height 11
